Goal: Information Seeking & Learning: Compare options

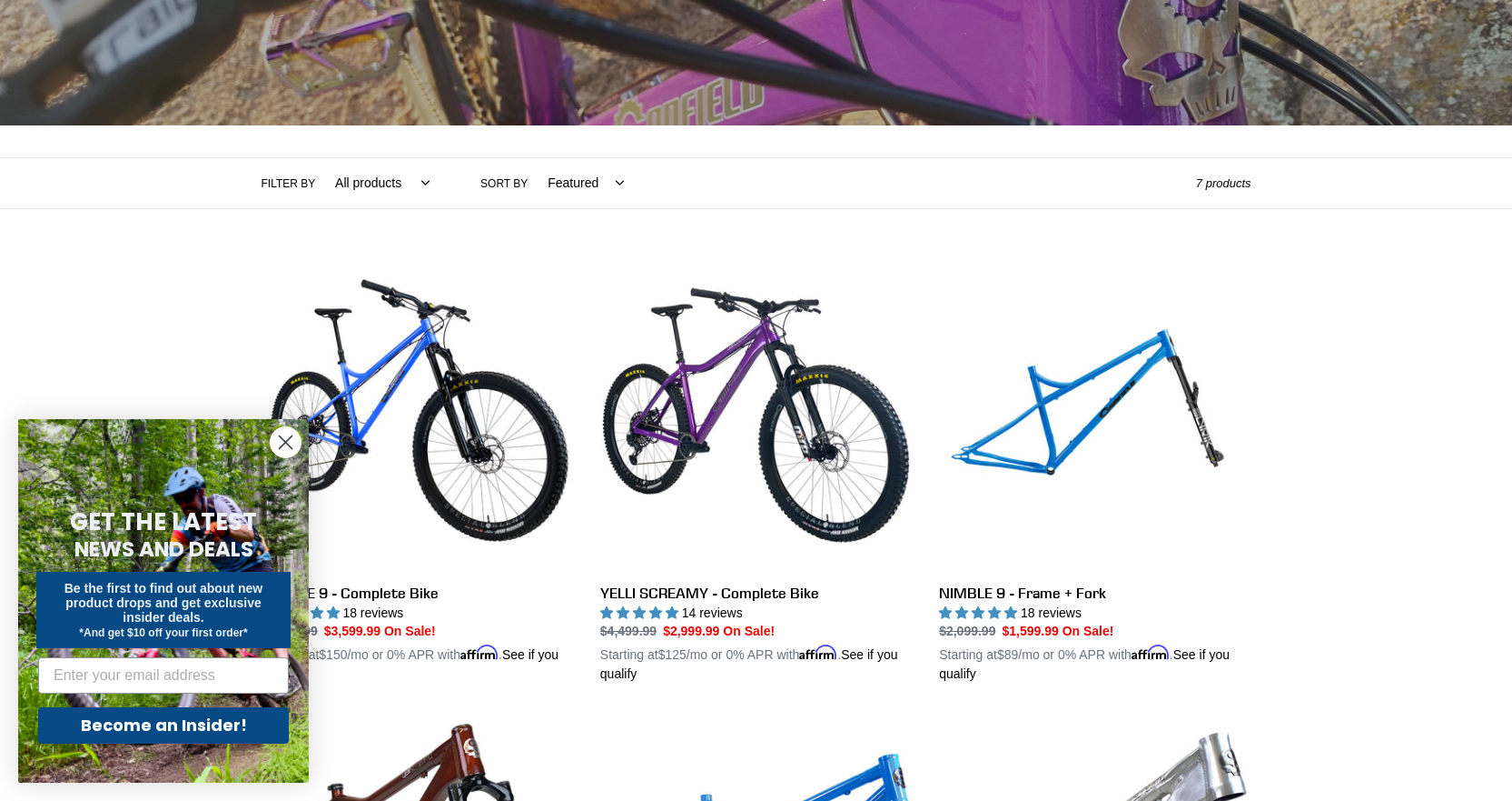
click at [287, 444] on icon "Close dialog" at bounding box center [285, 442] width 13 height 13
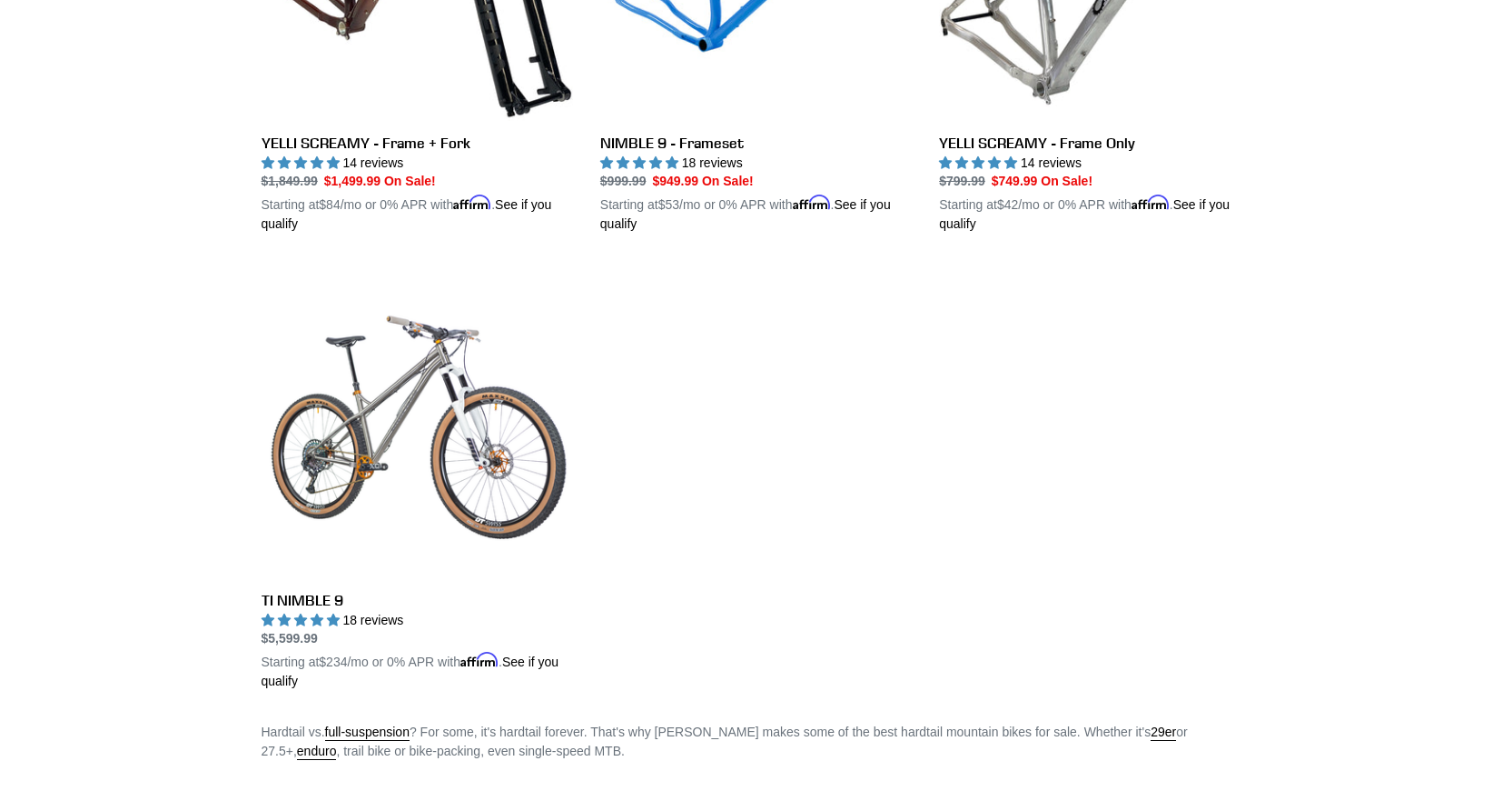
scroll to position [1181, 0]
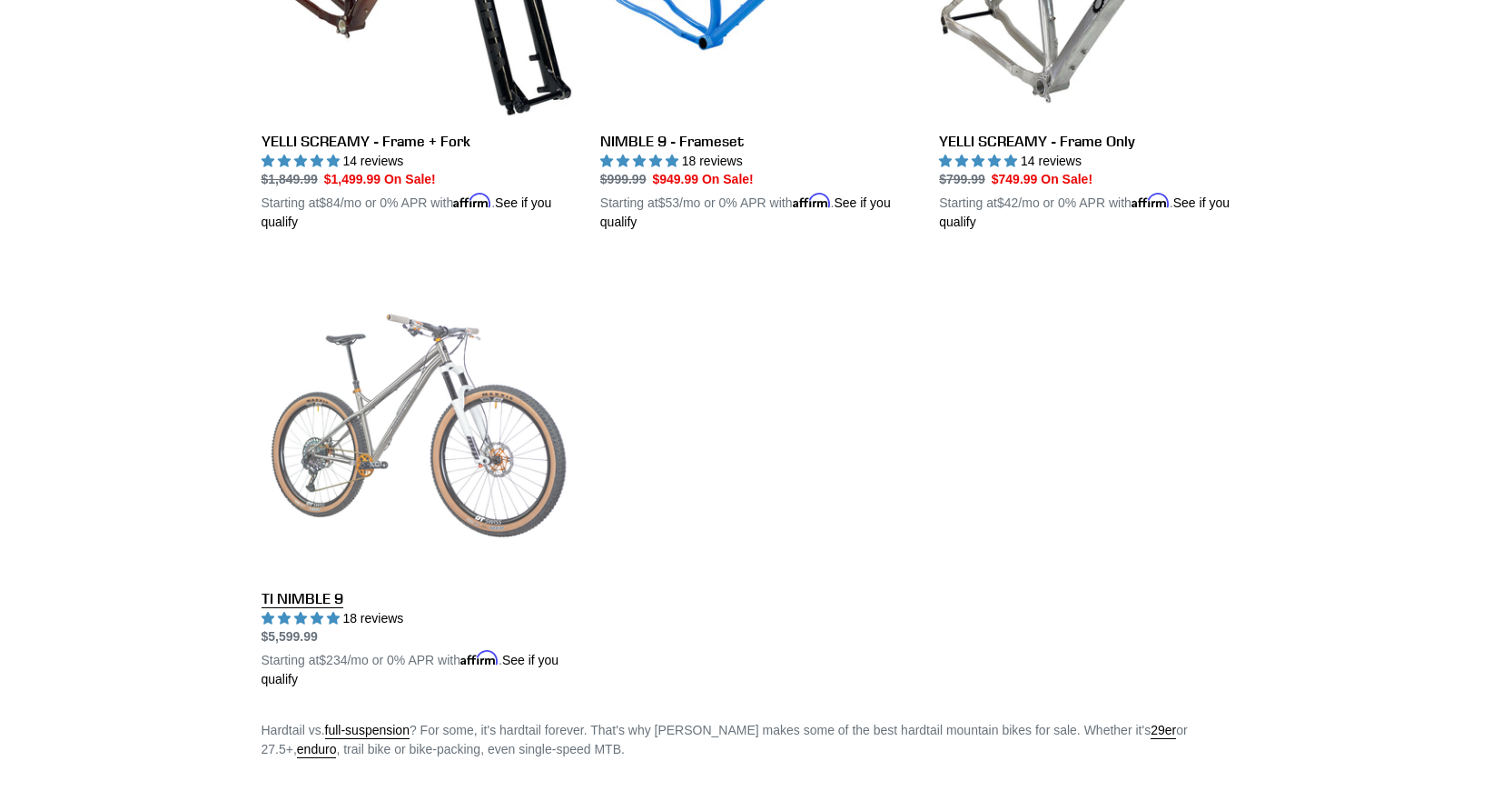
click at [307, 593] on link "TI NIMBLE 9" at bounding box center [417, 476] width 312 height 426
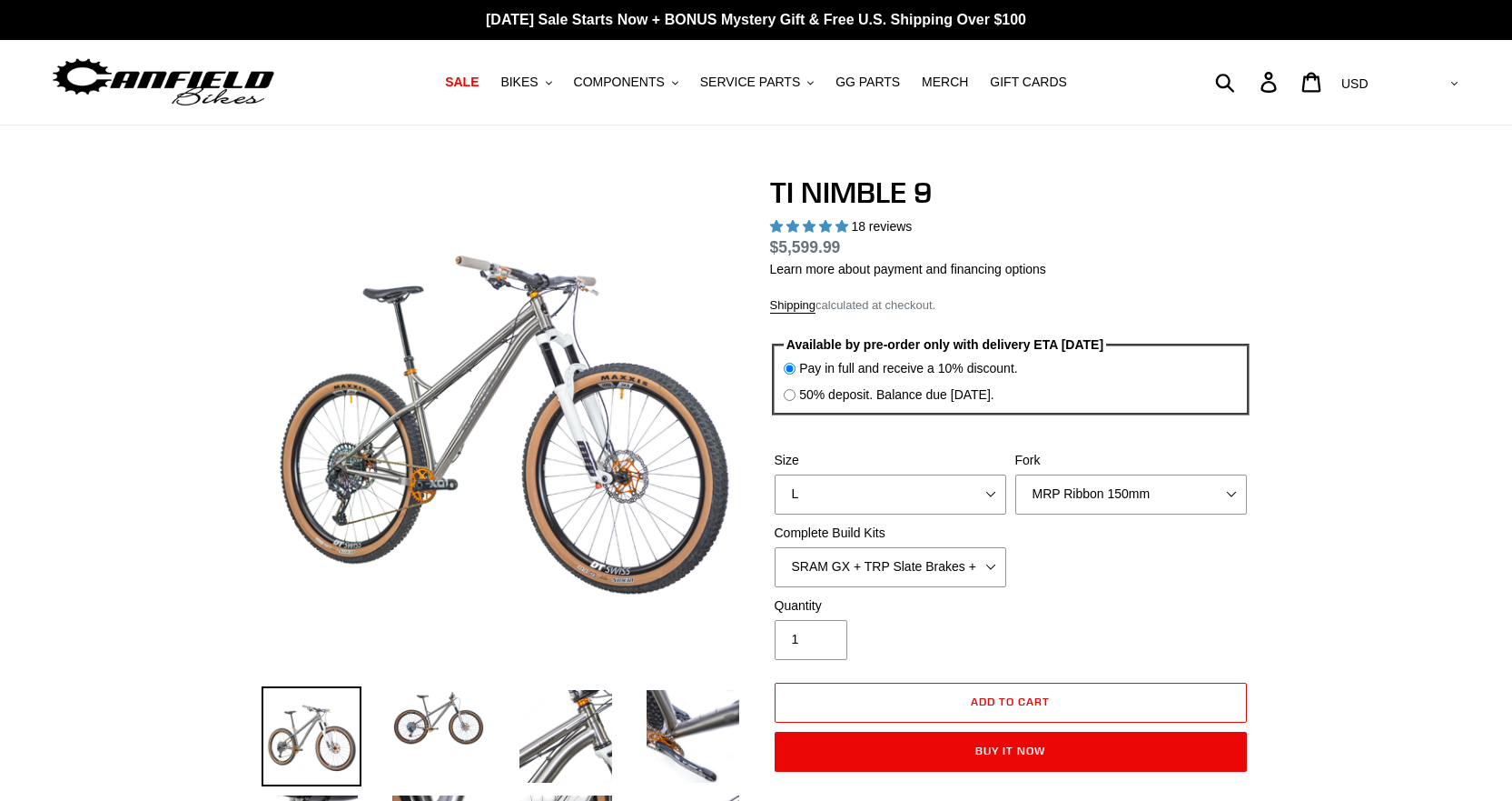
select select "highest-rating"
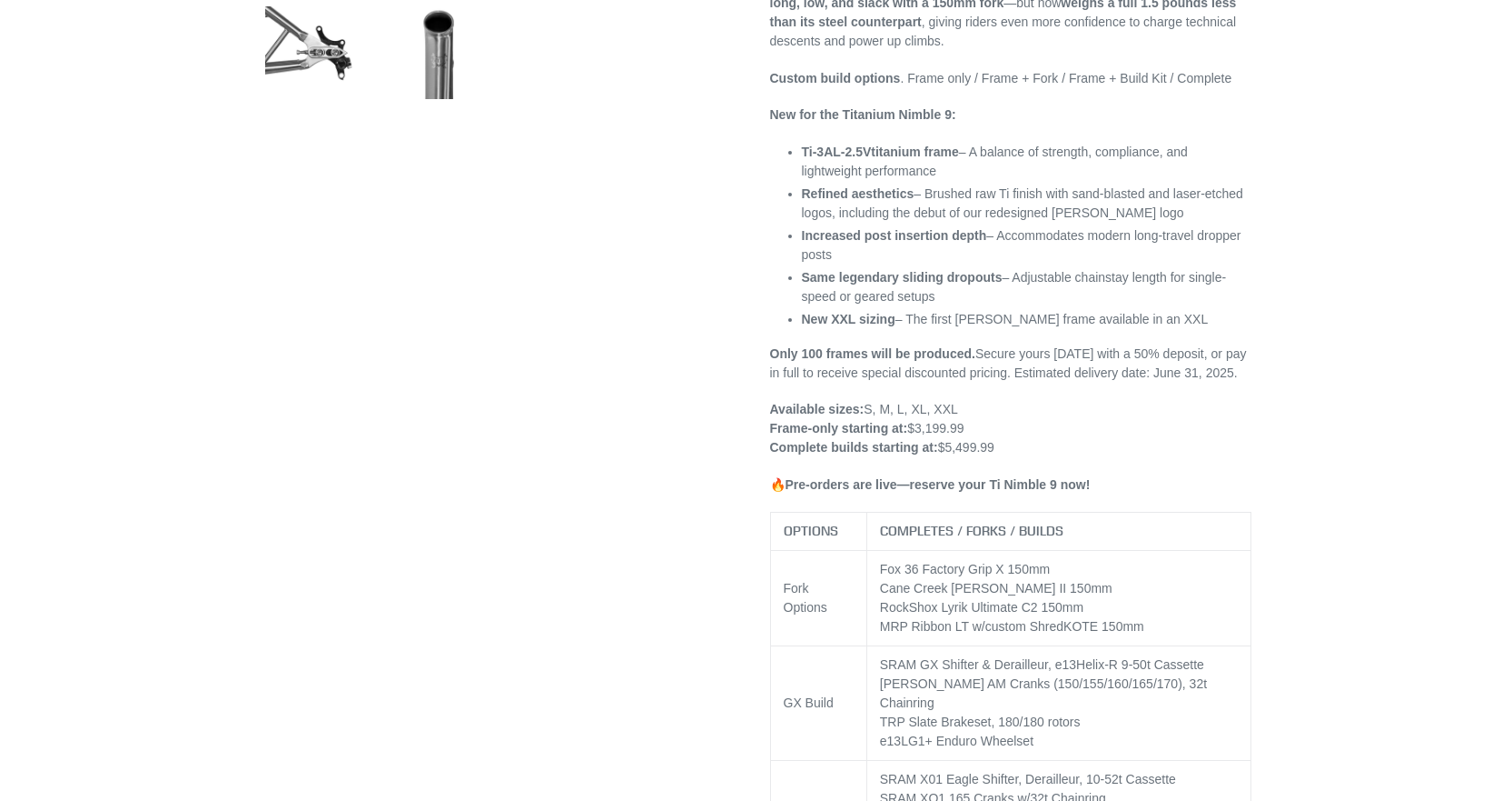
scroll to position [818, 0]
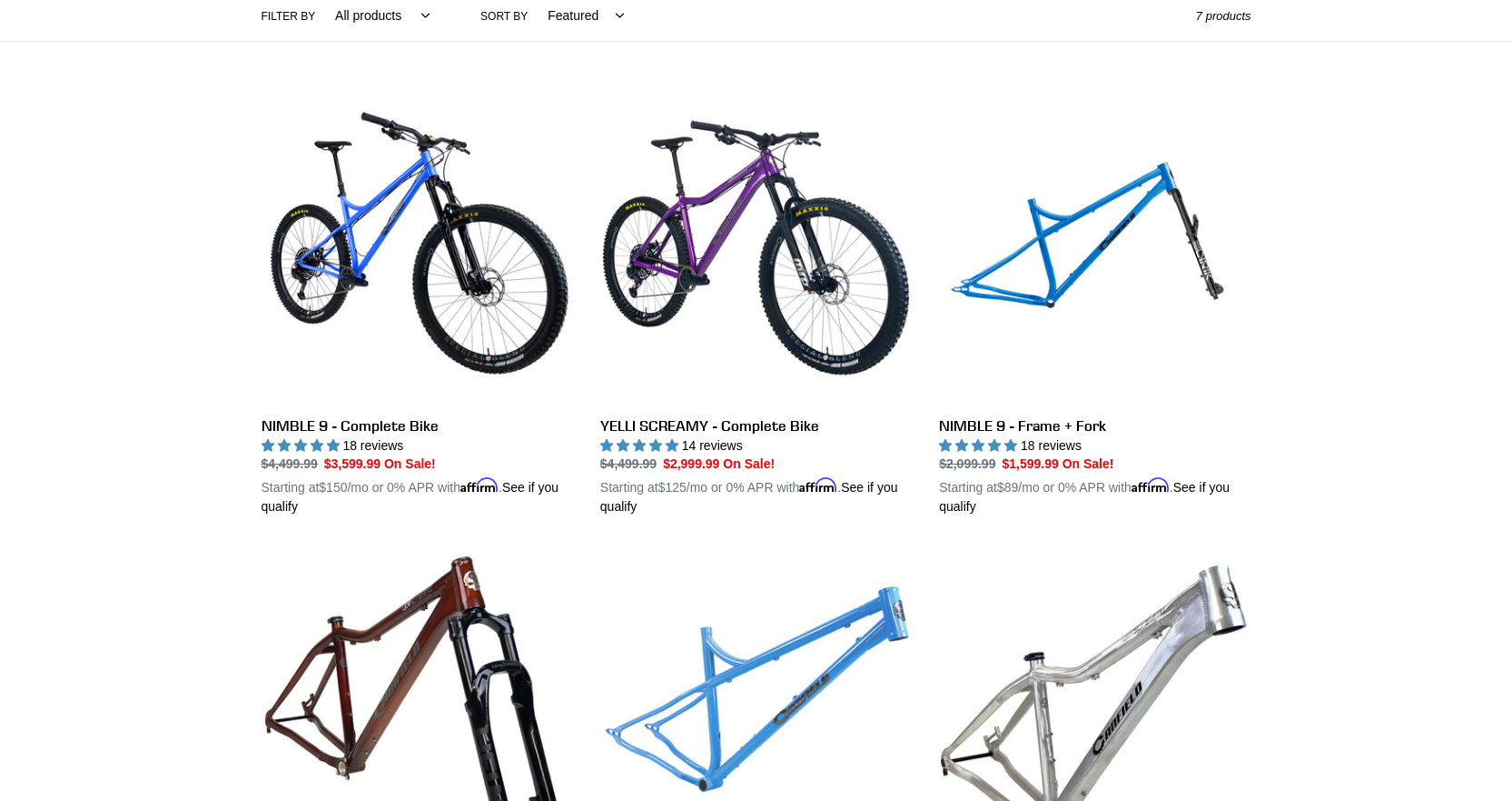
scroll to position [405, 0]
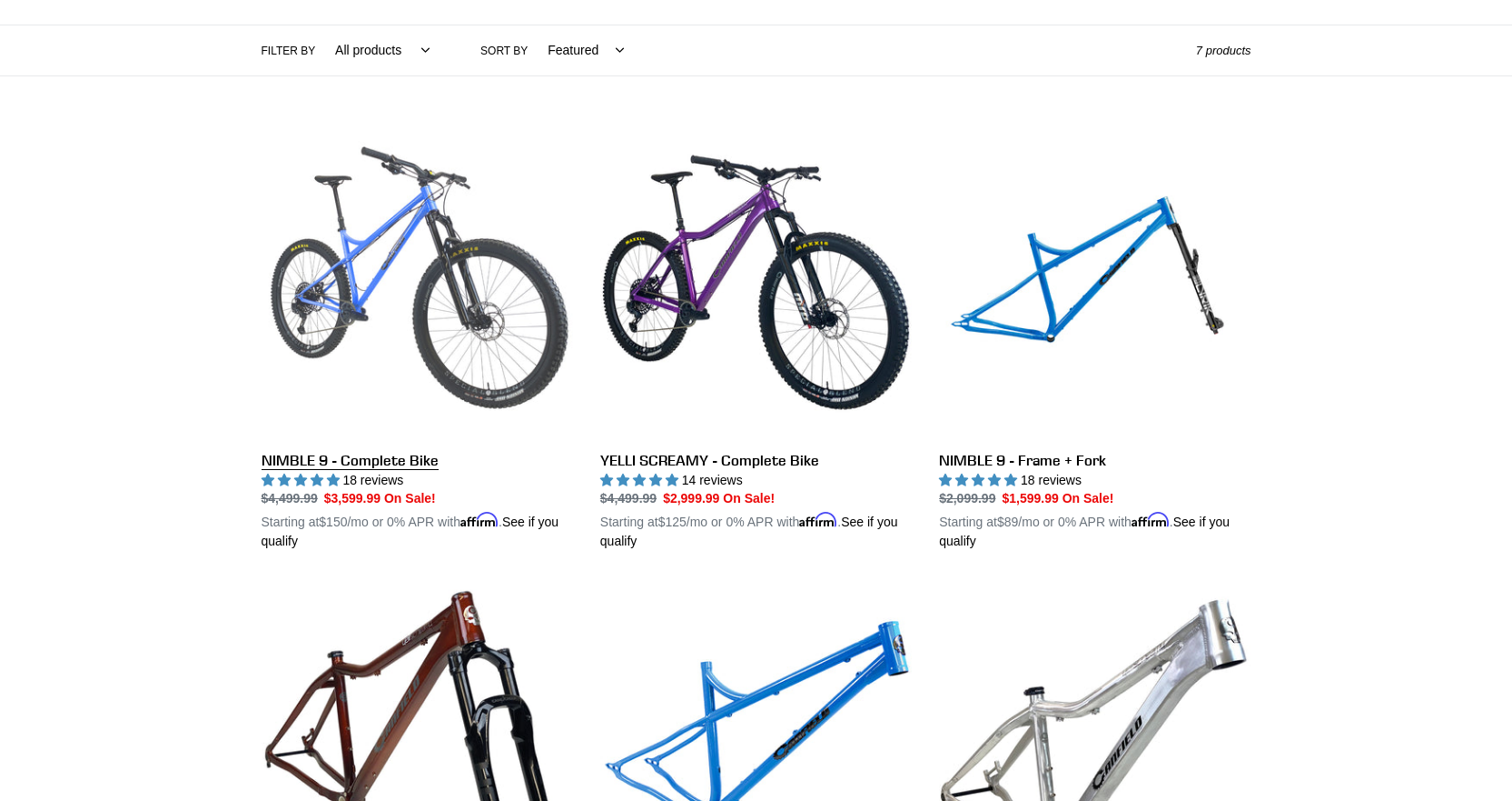
click at [354, 459] on link "NIMBLE 9 - Complete Bike" at bounding box center [417, 339] width 312 height 426
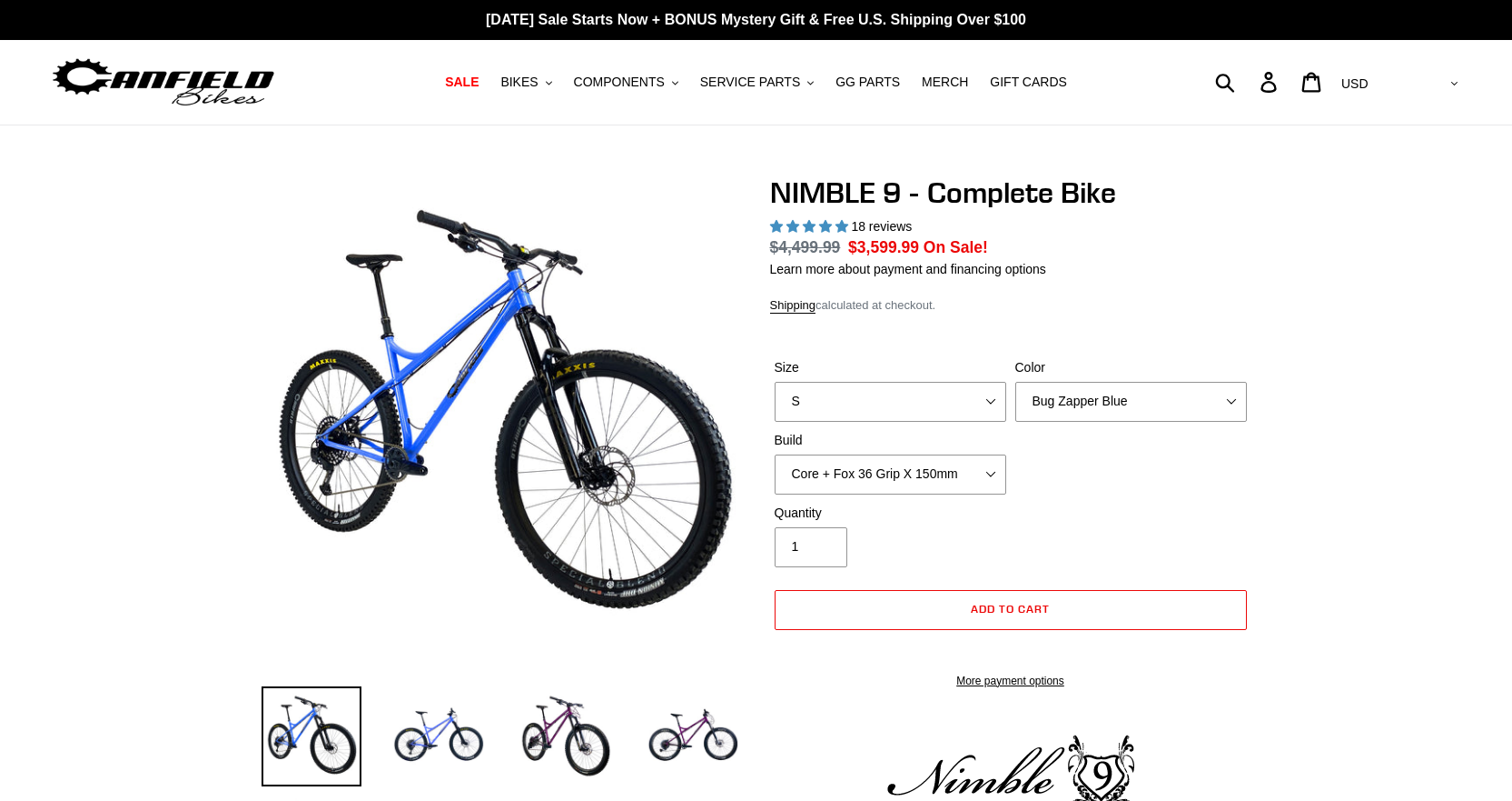
select select "highest-rating"
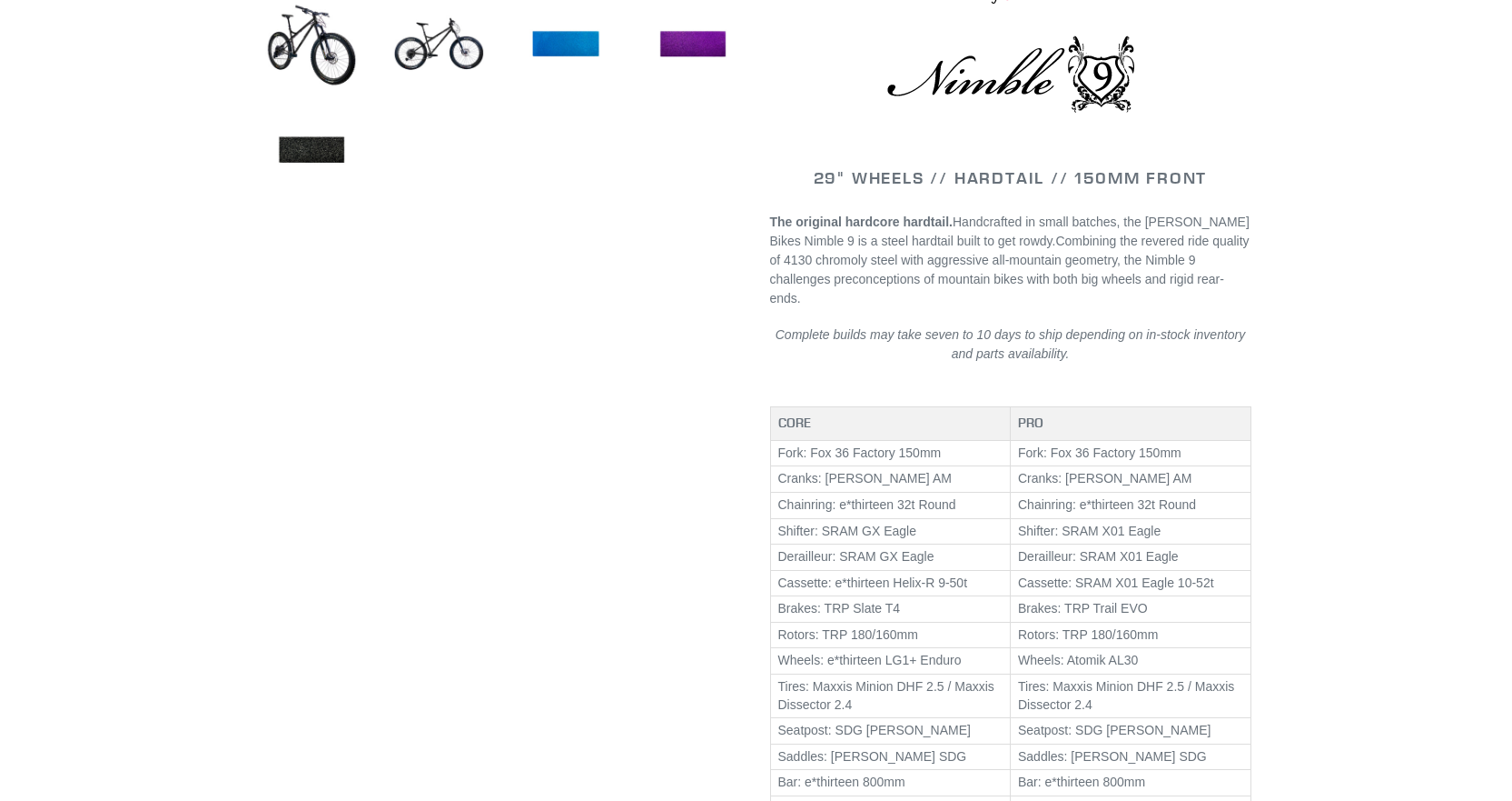
scroll to position [636, 0]
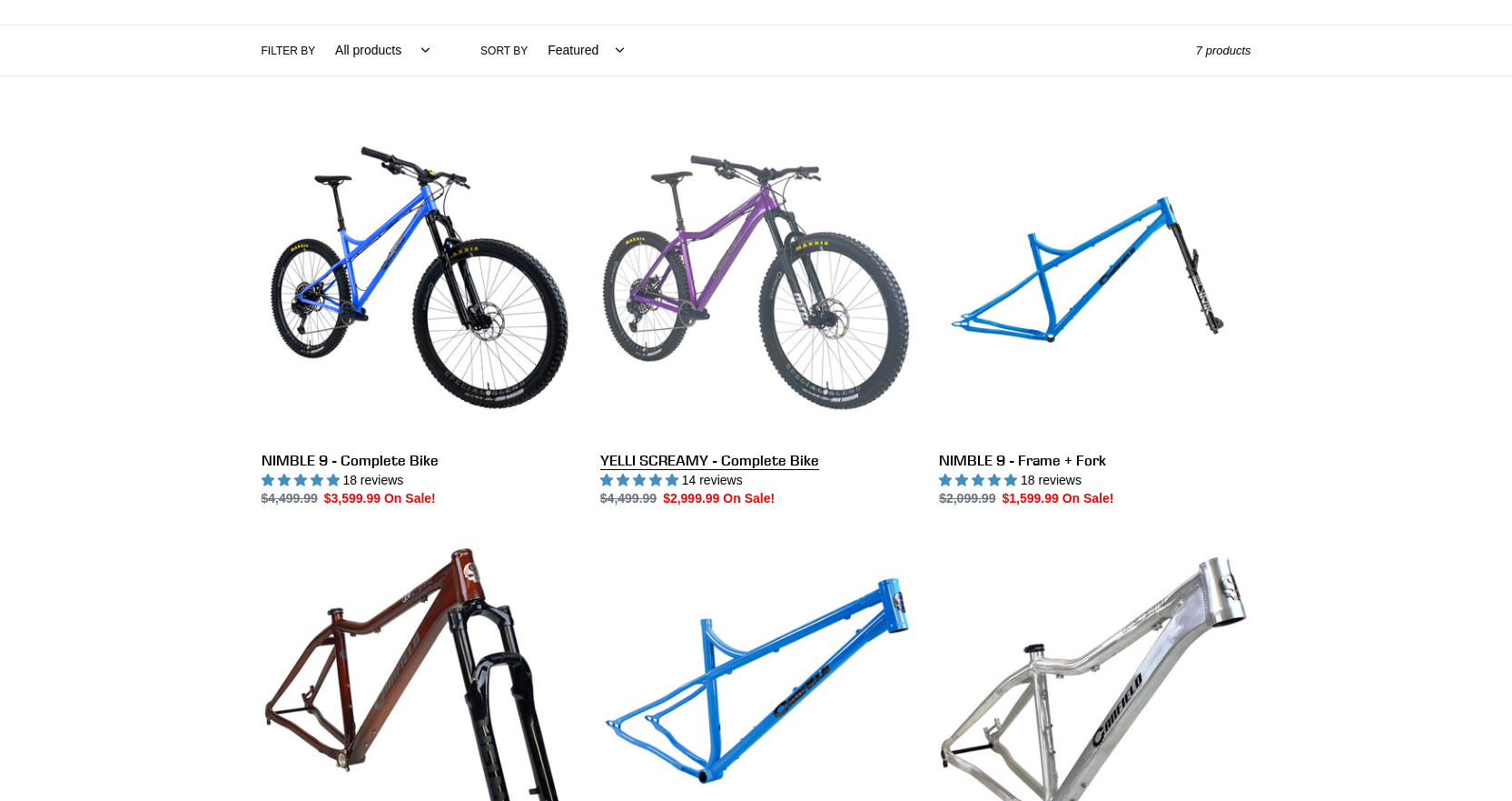
click at [791, 304] on link "YELLI SCREAMY - Complete Bike" at bounding box center [756, 318] width 312 height 382
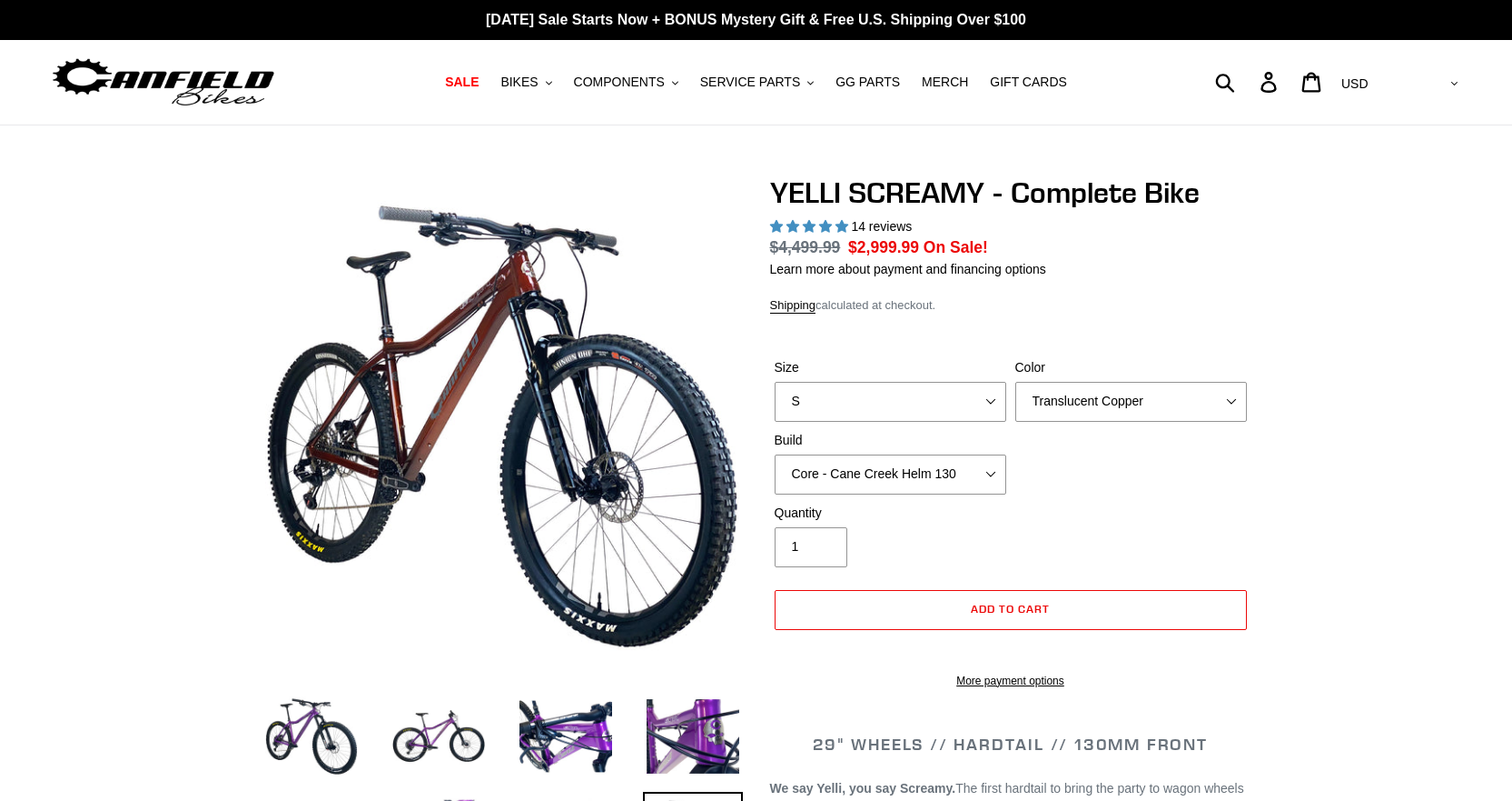
select select "highest-rating"
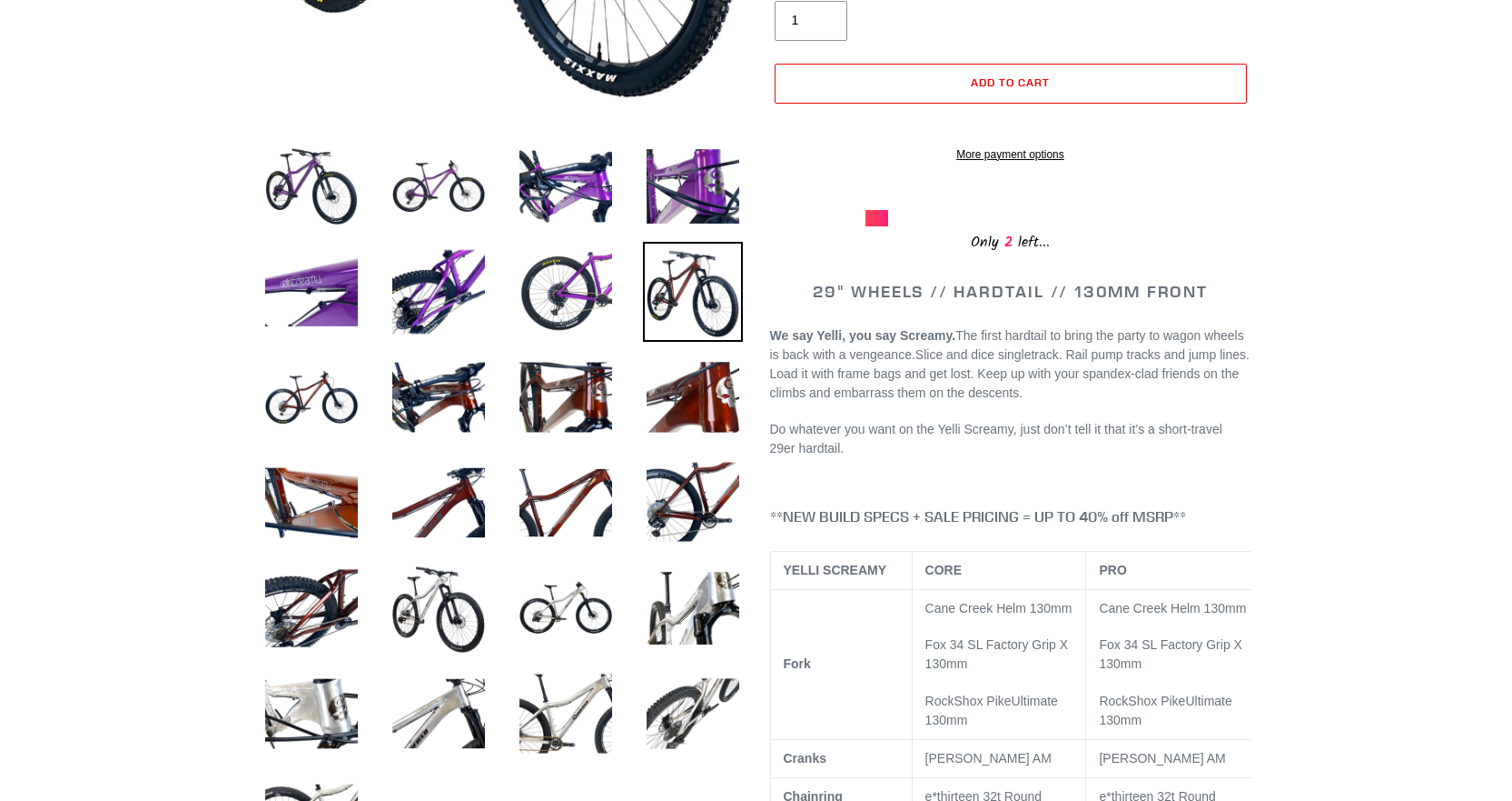
scroll to position [545, 0]
